Goal: Task Accomplishment & Management: Manage account settings

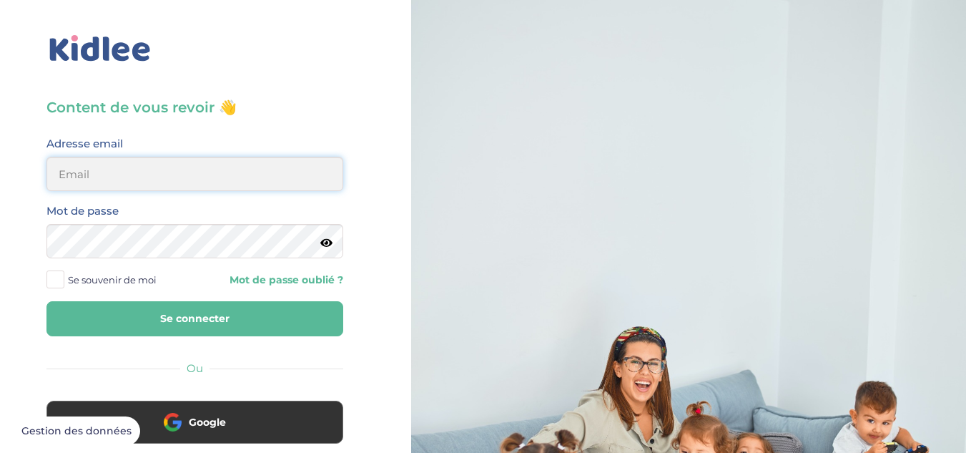
click at [190, 190] on input "email" at bounding box center [194, 174] width 297 height 34
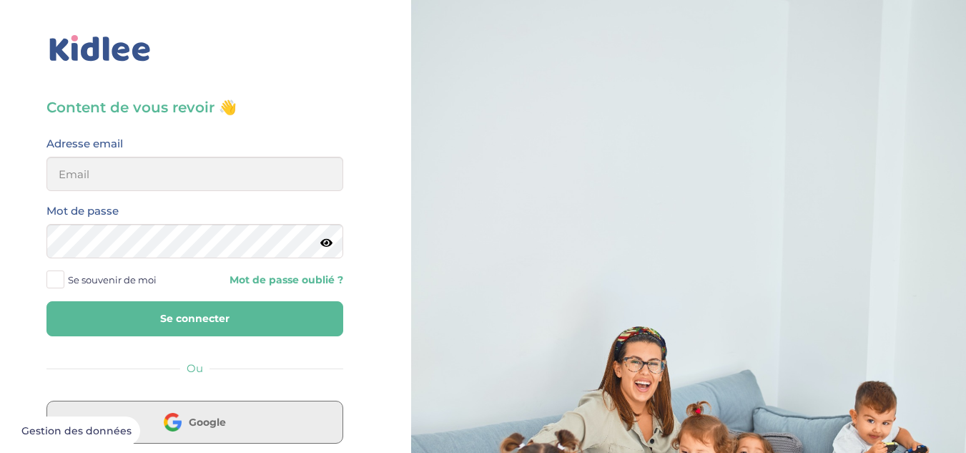
click at [195, 438] on button "Google" at bounding box center [194, 421] width 297 height 43
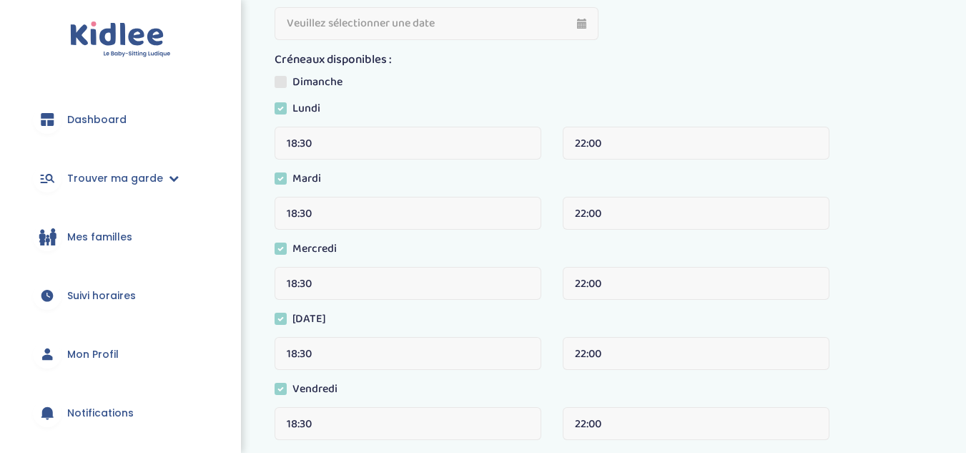
scroll to position [413, 0]
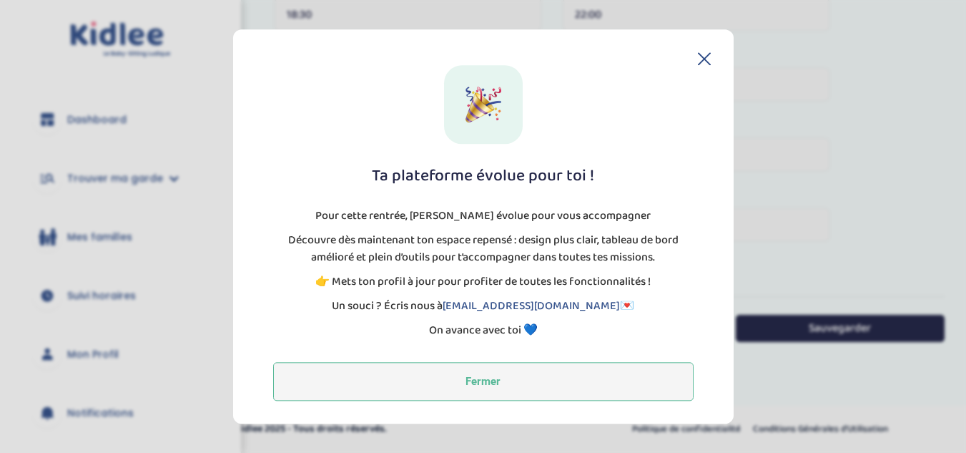
click at [548, 370] on button "Fermer" at bounding box center [483, 381] width 420 height 39
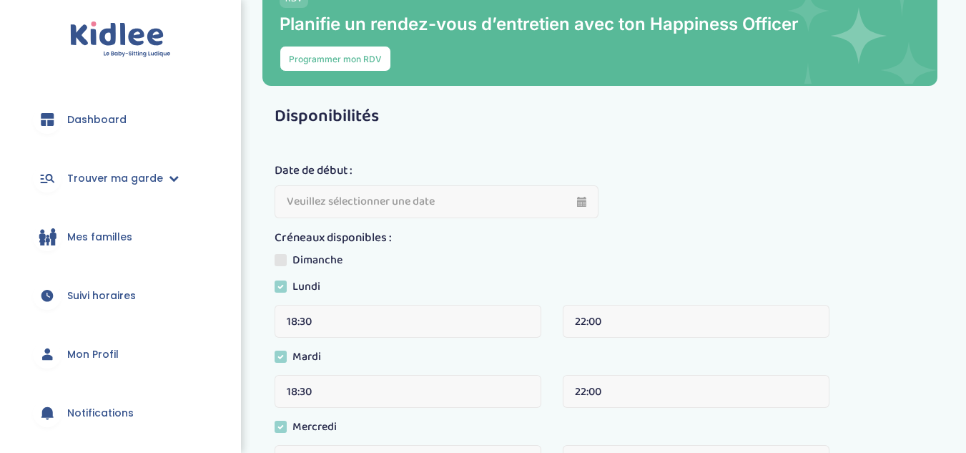
scroll to position [0, 0]
